Goal: Task Accomplishment & Management: Use online tool/utility

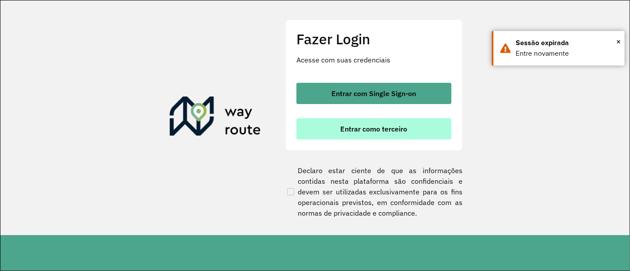
click at [368, 126] on span "Entrar como terceiro" at bounding box center [374, 128] width 67 height 7
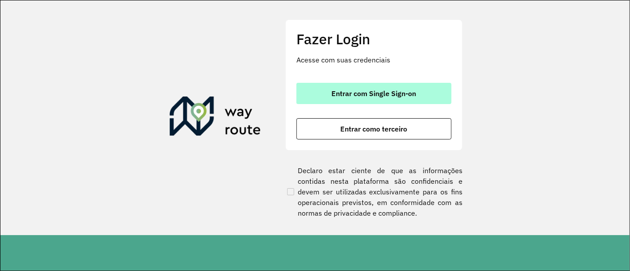
click at [314, 94] on button "Entrar com Single Sign-on" at bounding box center [373, 93] width 155 height 21
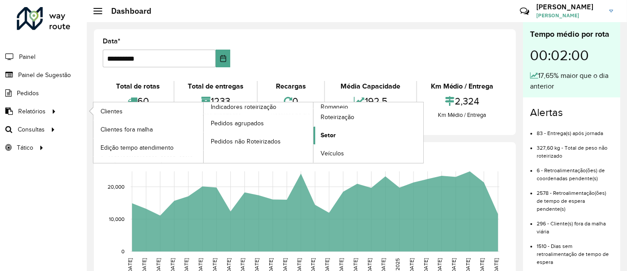
click at [328, 138] on span "Setor" at bounding box center [328, 135] width 15 height 9
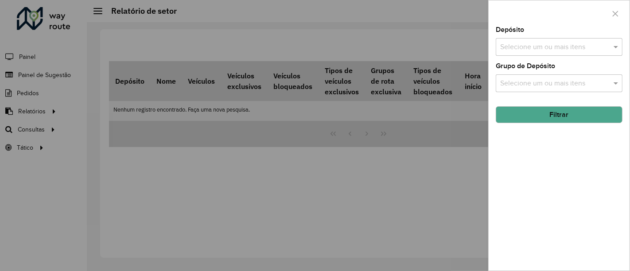
click at [532, 45] on input "text" at bounding box center [554, 47] width 113 height 11
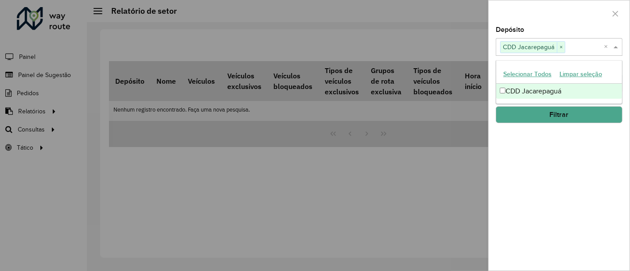
click at [489, 94] on div "Depósito Selecione um ou mais itens CDD Jacarepaguá × × Grupo de Depósito Selec…" at bounding box center [559, 149] width 141 height 244
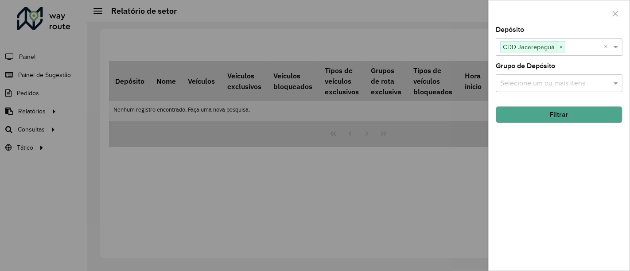
click at [511, 80] on input "text" at bounding box center [554, 83] width 113 height 11
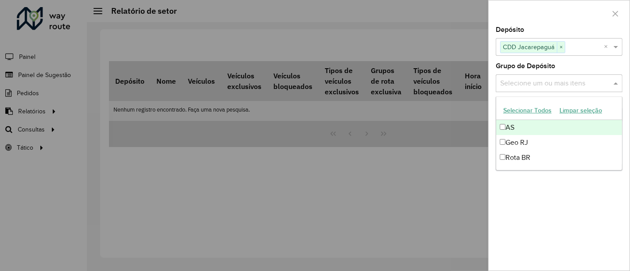
click at [527, 111] on button "Selecionar Todos" at bounding box center [527, 111] width 56 height 14
click at [492, 93] on div "Depósito Selecione um ou mais itens CDD Jacarepaguá × × Grupo de Depósito Selec…" at bounding box center [559, 149] width 141 height 244
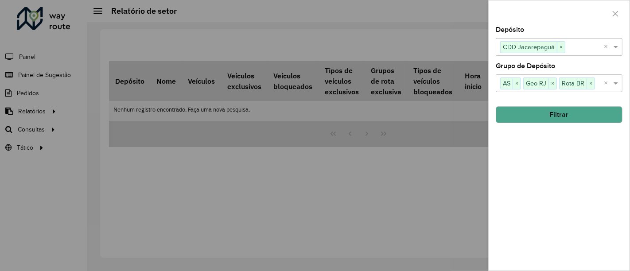
click at [520, 110] on button "Filtrar" at bounding box center [559, 114] width 127 height 17
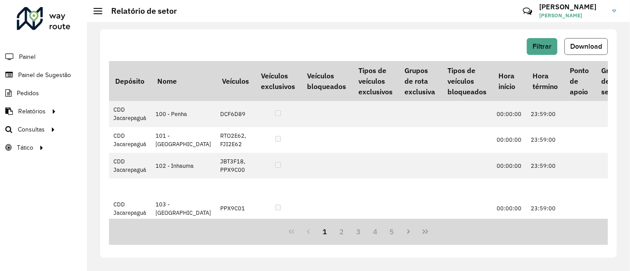
click at [585, 47] on span "Download" at bounding box center [586, 47] width 32 height 8
click at [124, 125] on span "Roteirização" at bounding box center [119, 129] width 36 height 9
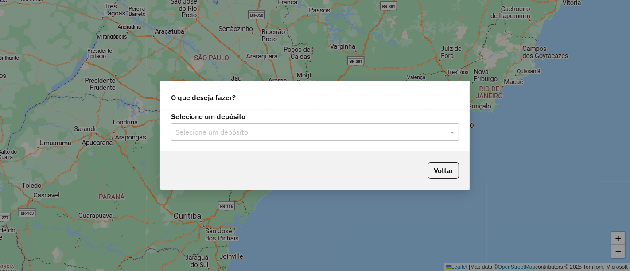
click at [179, 127] on input "text" at bounding box center [305, 132] width 261 height 11
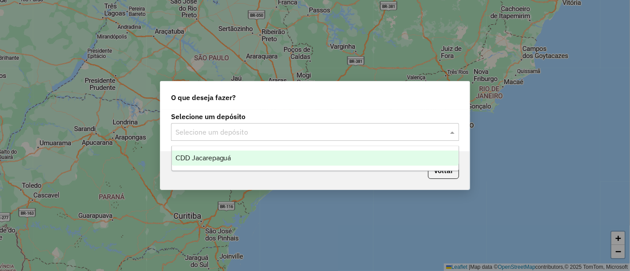
click at [198, 159] on span "CDD Jacarepaguá" at bounding box center [203, 158] width 56 height 8
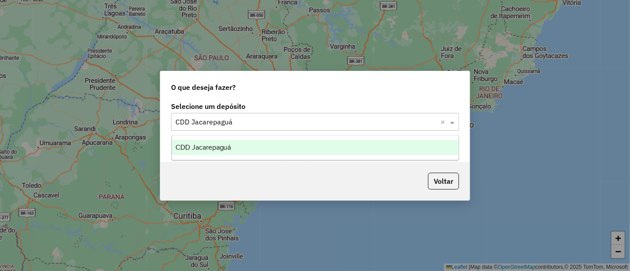
click at [450, 121] on span at bounding box center [453, 121] width 11 height 11
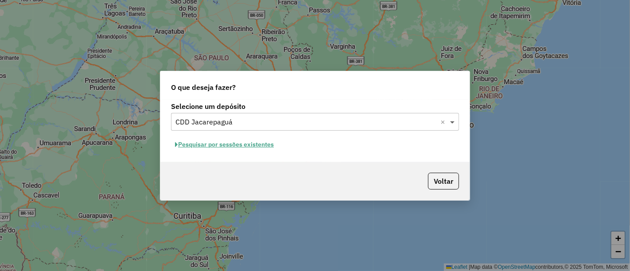
click at [450, 121] on span at bounding box center [453, 121] width 11 height 11
click at [211, 141] on button "Pesquisar por sessões existentes" at bounding box center [224, 145] width 107 height 14
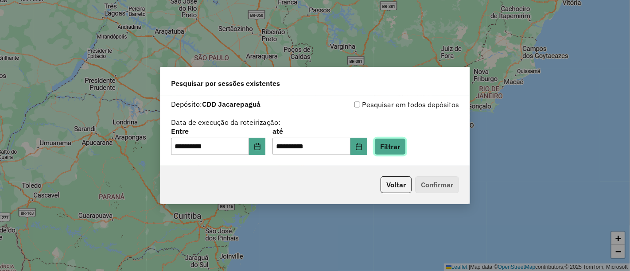
click at [404, 143] on button "Filtrar" at bounding box center [389, 146] width 31 height 17
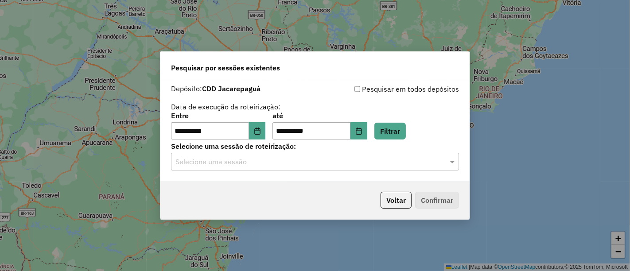
click at [400, 164] on input "text" at bounding box center [305, 162] width 261 height 11
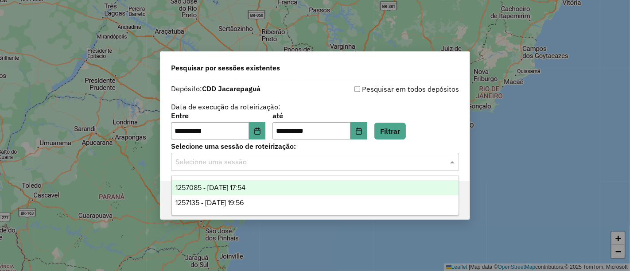
click at [247, 180] on div "1257085 - [DATE] 17:54" at bounding box center [315, 187] width 287 height 15
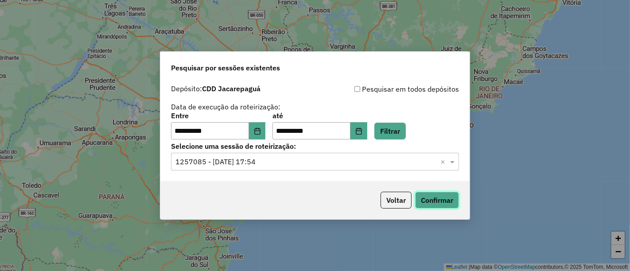
click at [434, 204] on button "Confirmar" at bounding box center [437, 200] width 44 height 17
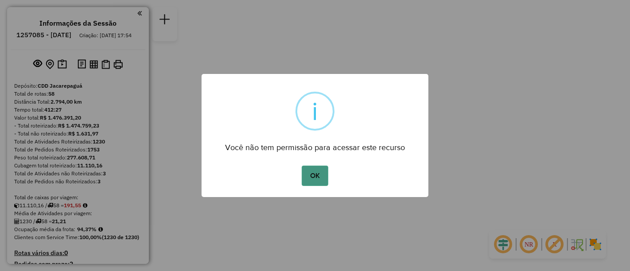
click at [315, 175] on button "OK" at bounding box center [315, 176] width 26 height 20
